Goal: Task Accomplishment & Management: Complete application form

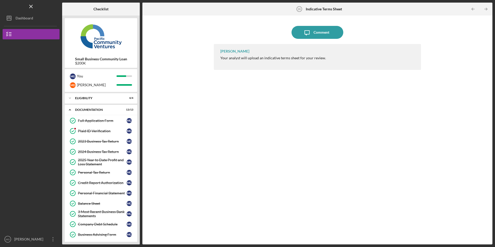
click at [28, 97] on div at bounding box center [31, 87] width 57 height 97
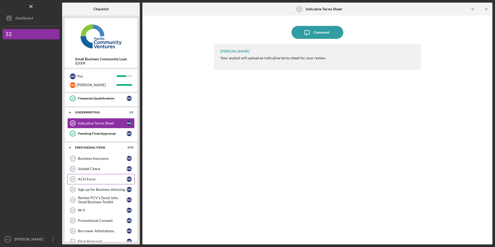
scroll to position [167, 0]
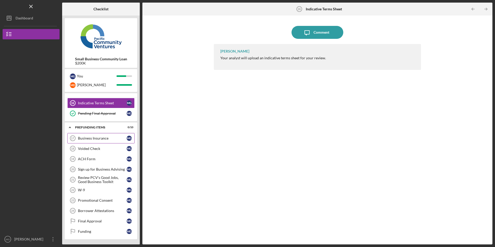
click at [99, 139] on div "Business Insurance" at bounding box center [102, 138] width 49 height 4
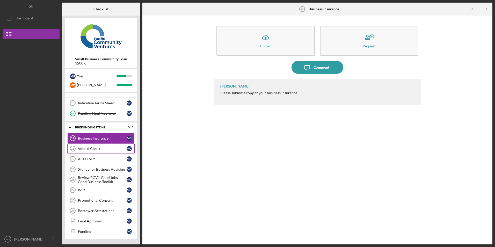
click at [96, 151] on div "Voided Check" at bounding box center [102, 149] width 49 height 4
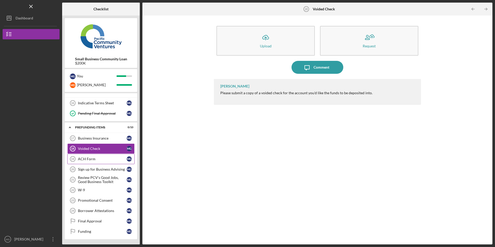
click at [85, 160] on div "ACH Form" at bounding box center [102, 159] width 49 height 4
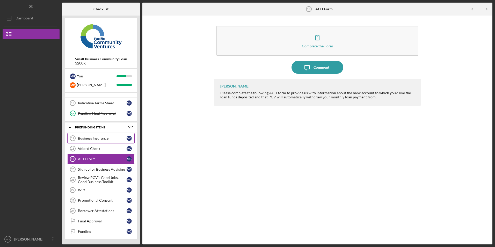
click at [88, 141] on link "Business Insurance 17 Business Insurance M G" at bounding box center [100, 138] width 67 height 10
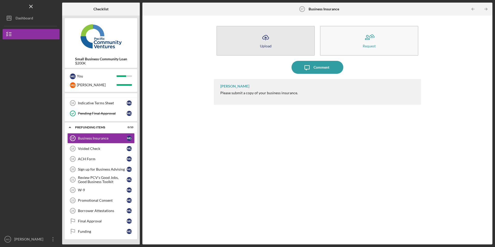
click at [262, 40] on icon "Icon/Upload" at bounding box center [265, 37] width 13 height 13
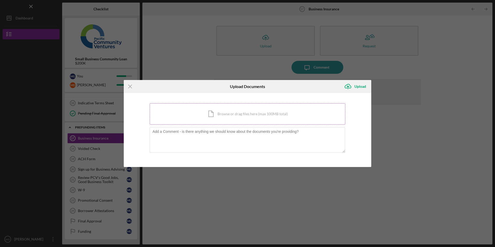
click at [193, 111] on div "Icon/Document Browse or drag files here (max 100MB total) Tap to choose files o…" at bounding box center [248, 113] width 196 height 21
click at [129, 85] on line at bounding box center [129, 86] width 3 height 3
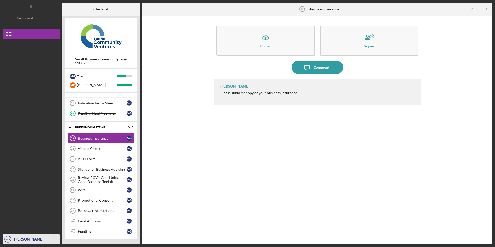
click at [53, 240] on icon "button" at bounding box center [53, 239] width 1 height 4
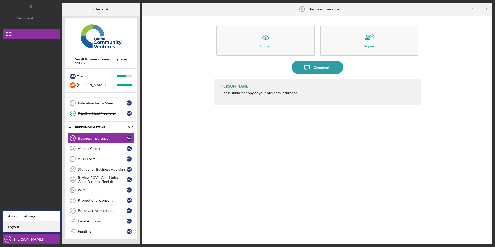
click at [34, 228] on link "Logout" at bounding box center [31, 227] width 57 height 11
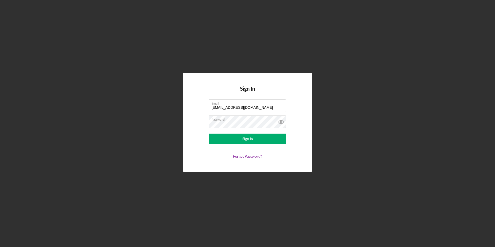
drag, startPoint x: 258, startPoint y: 106, endPoint x: 156, endPoint y: 103, distance: 101.8
click at [156, 103] on div "Sign In Email [EMAIL_ADDRESS][DOMAIN_NAME] Password Sign In Forgot Password?" at bounding box center [248, 122] width 490 height 245
type input "[EMAIL_ADDRESS][DOMAIN_NAME]"
click at [228, 136] on button "Sign In" at bounding box center [248, 139] width 78 height 10
